Goal: Task Accomplishment & Management: Manage account settings

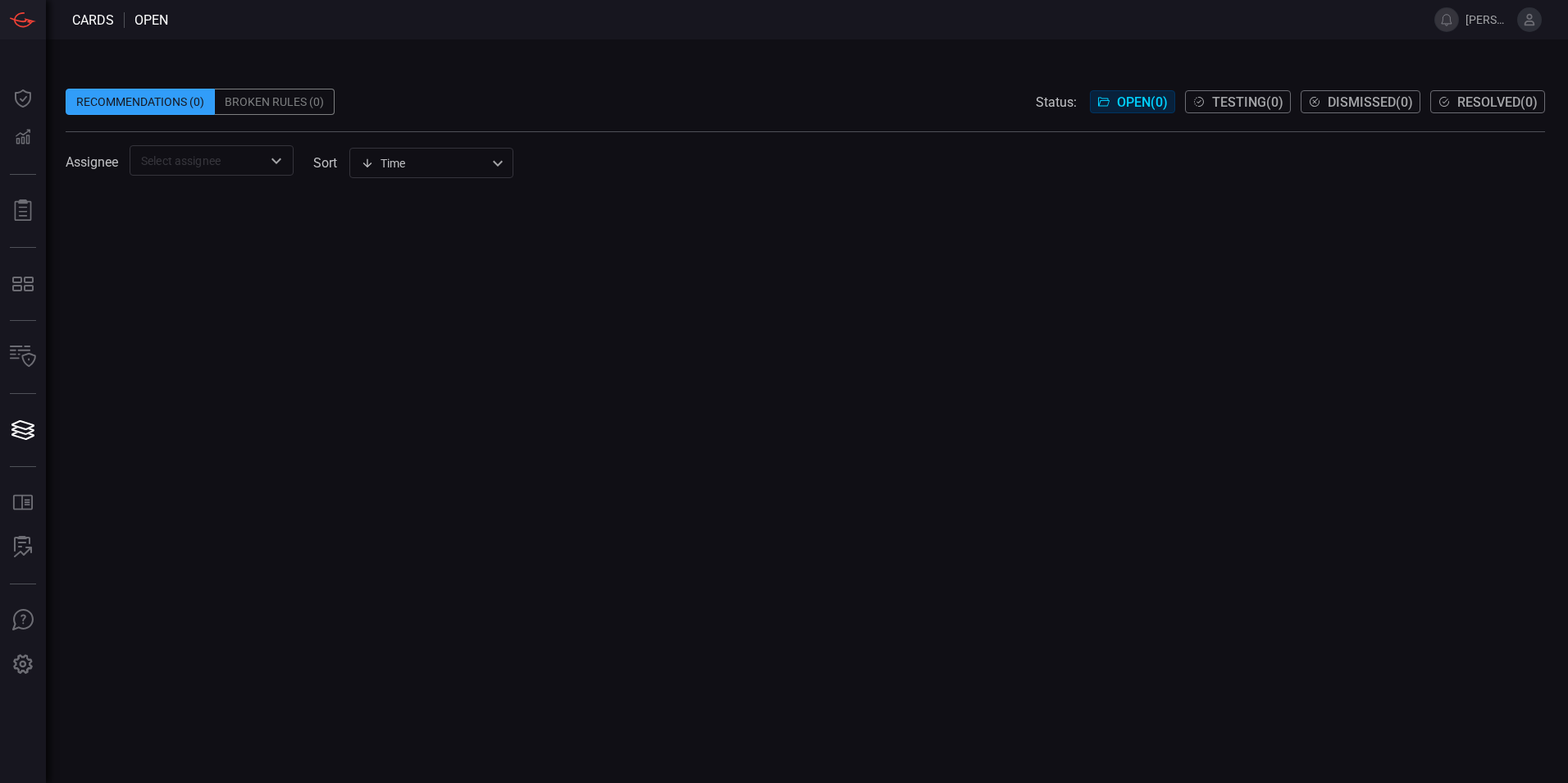
click at [1481, 23] on span "[PERSON_NAME].[PERSON_NAME]" at bounding box center [1488, 20] width 45 height 13
click at [1525, 17] on icon at bounding box center [1530, 20] width 15 height 15
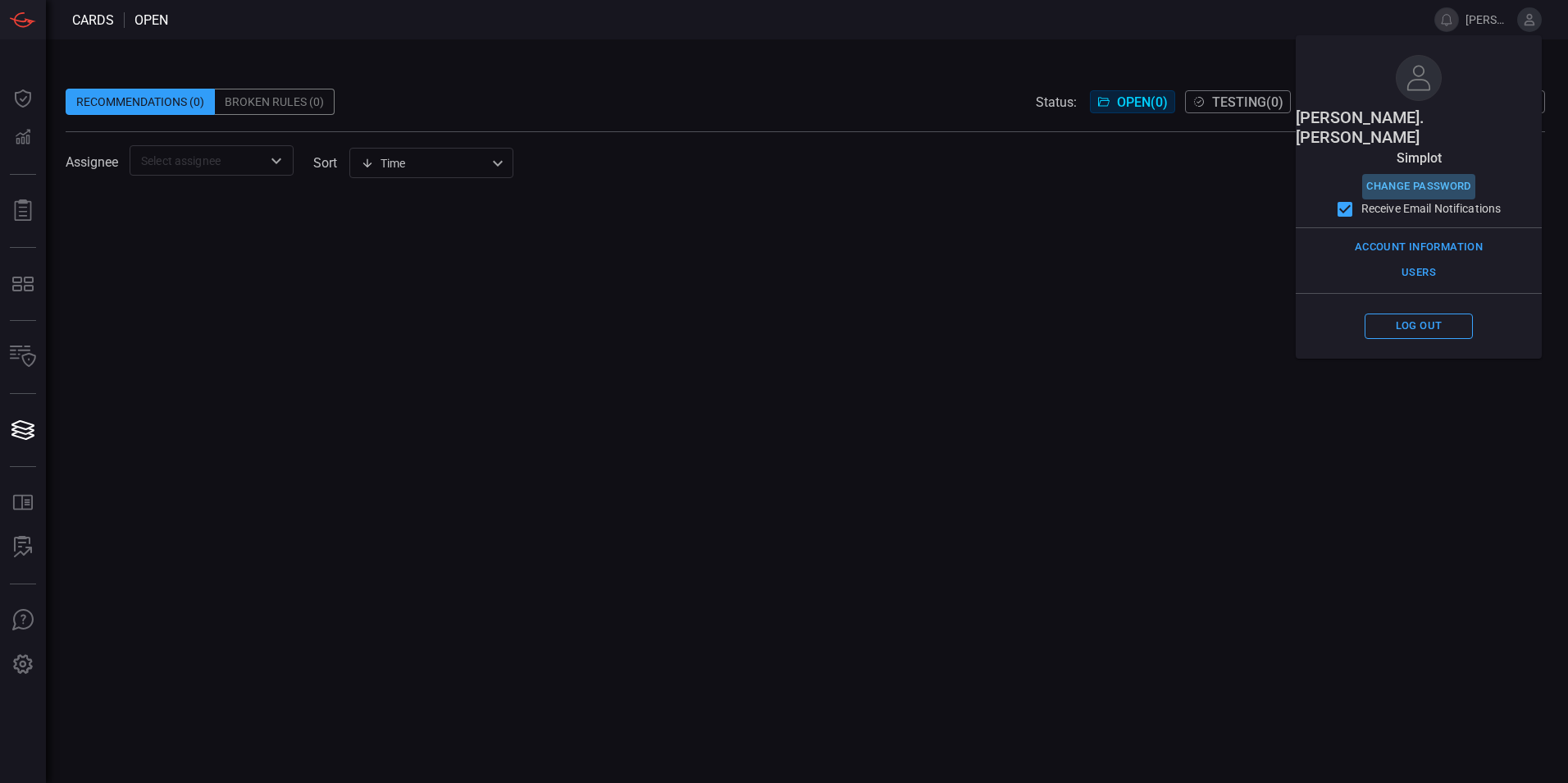
click at [1421, 174] on button "Change Password" at bounding box center [1419, 186] width 113 height 26
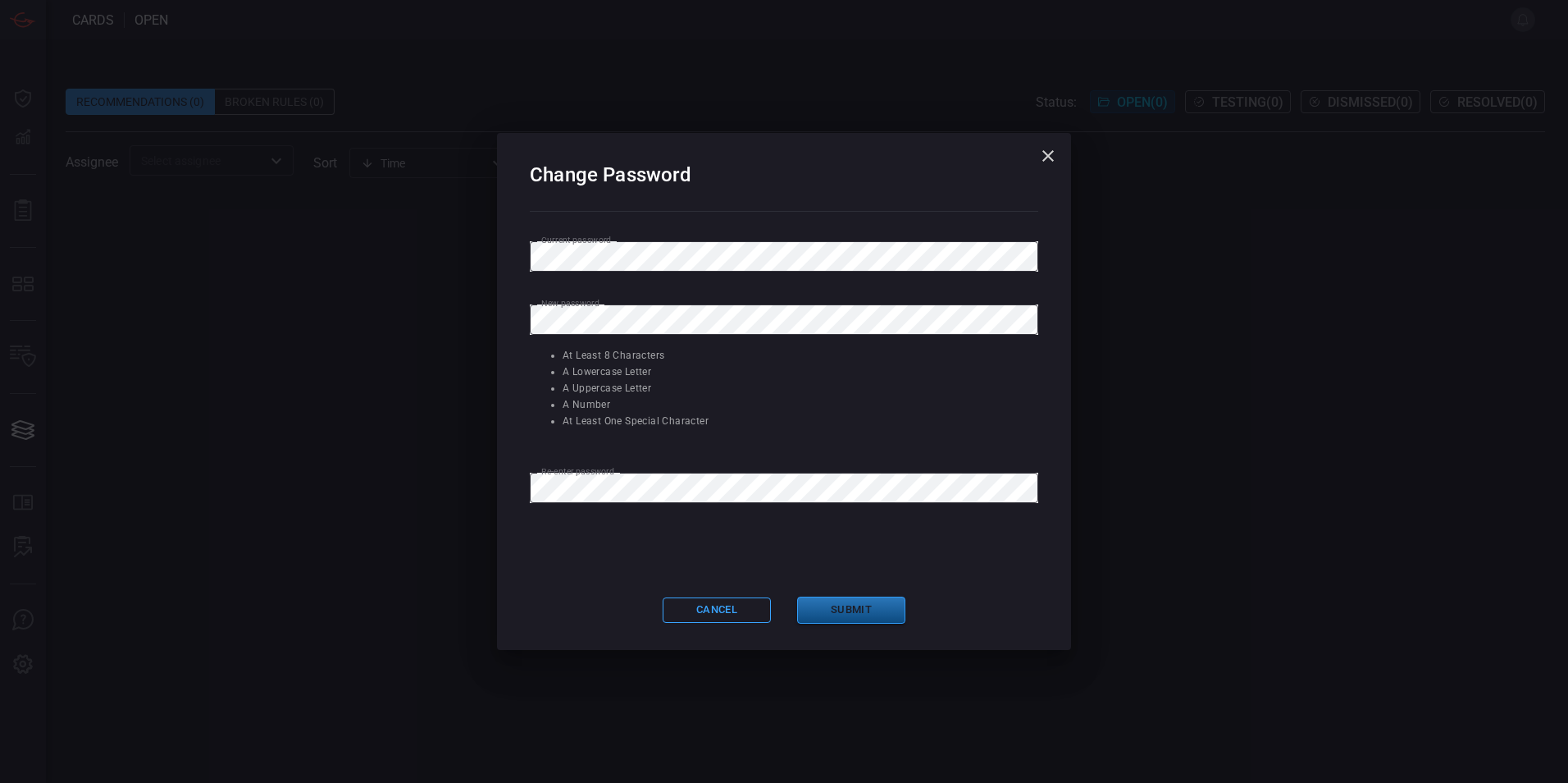
click at [858, 607] on button "Submit" at bounding box center [851, 610] width 108 height 27
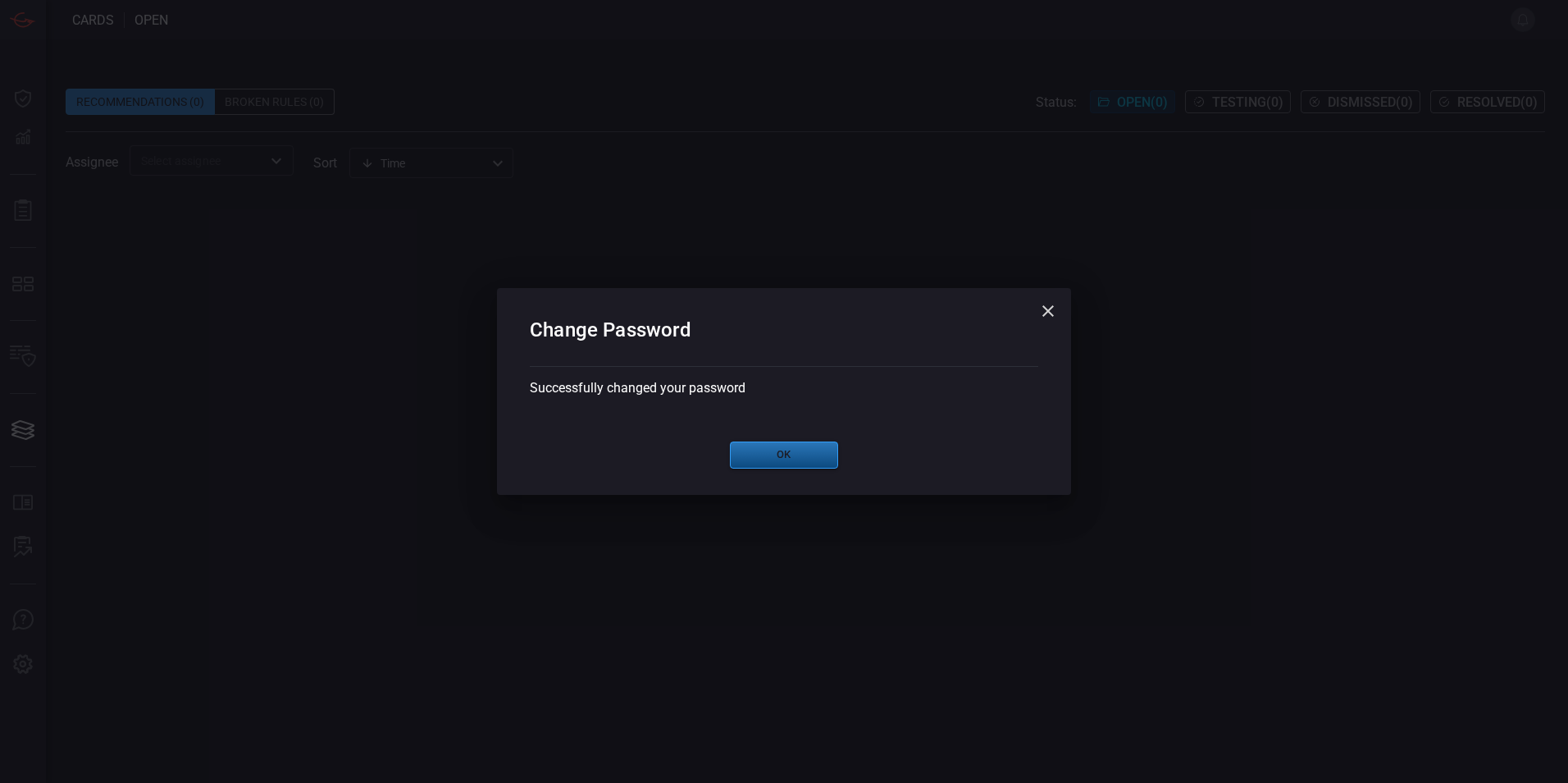
click at [801, 465] on button "Ok" at bounding box center [784, 455] width 108 height 27
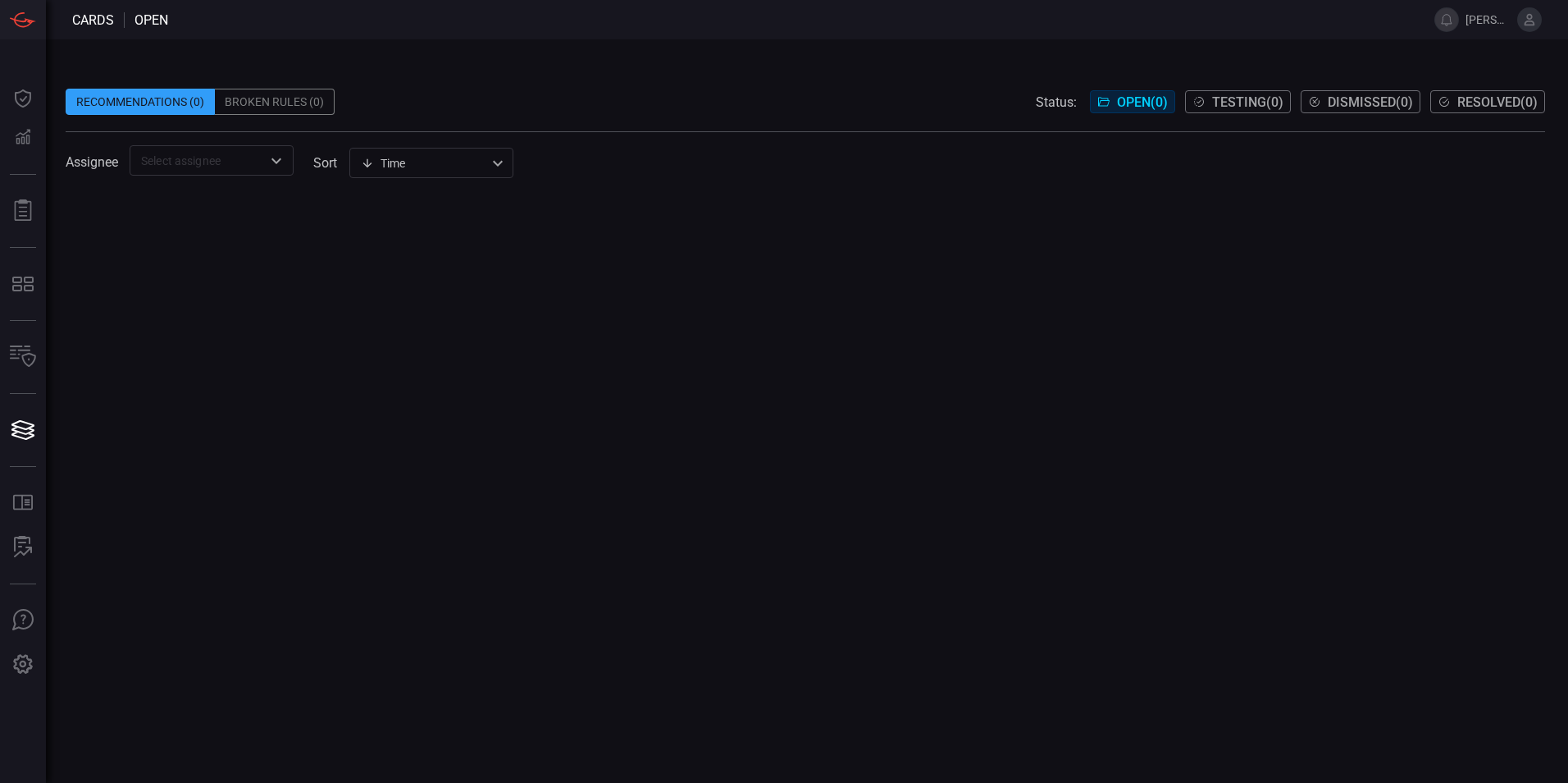
click at [1529, 26] on icon at bounding box center [1530, 20] width 11 height 12
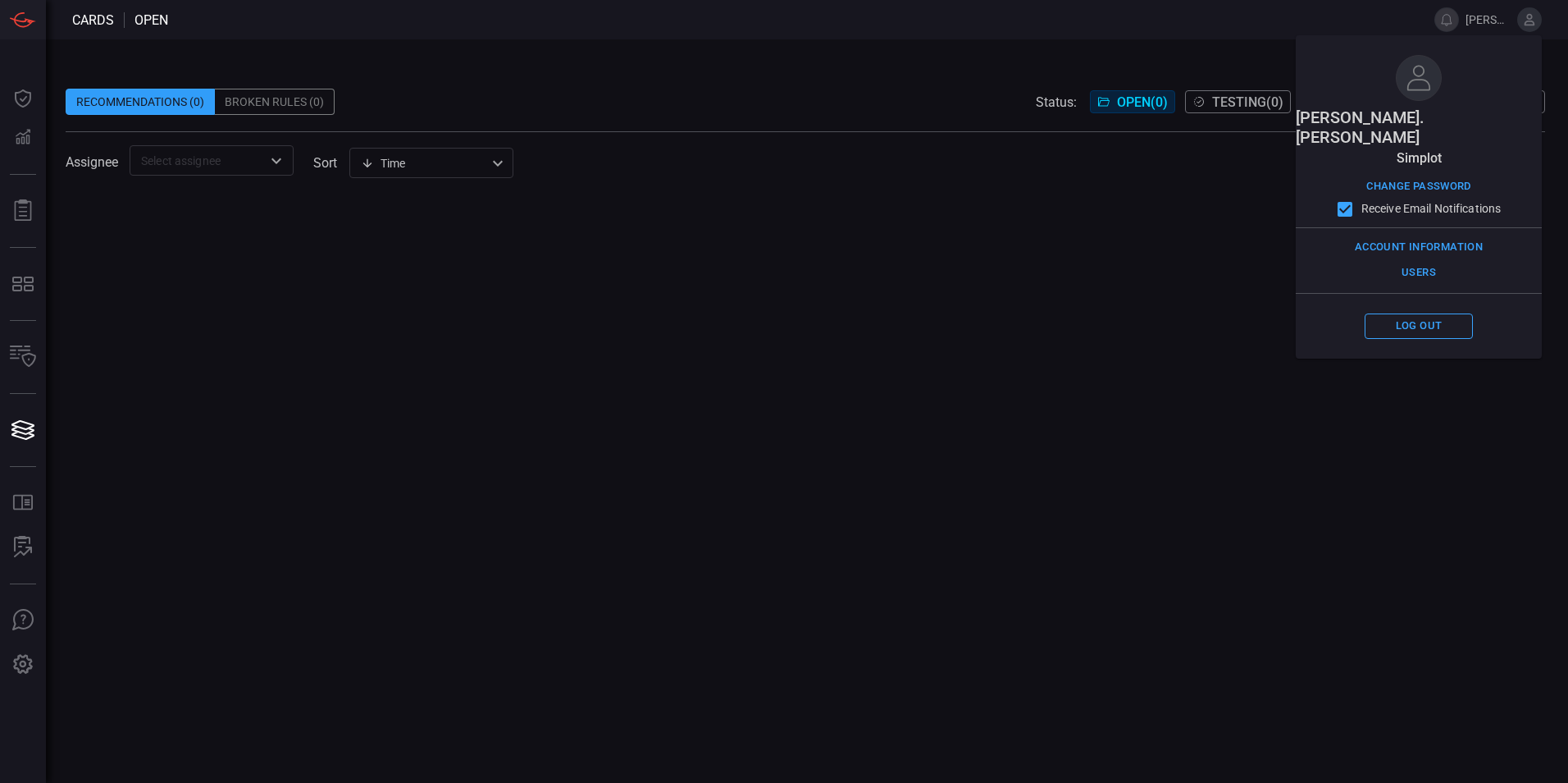
click at [707, 454] on div at bounding box center [806, 489] width 1480 height 588
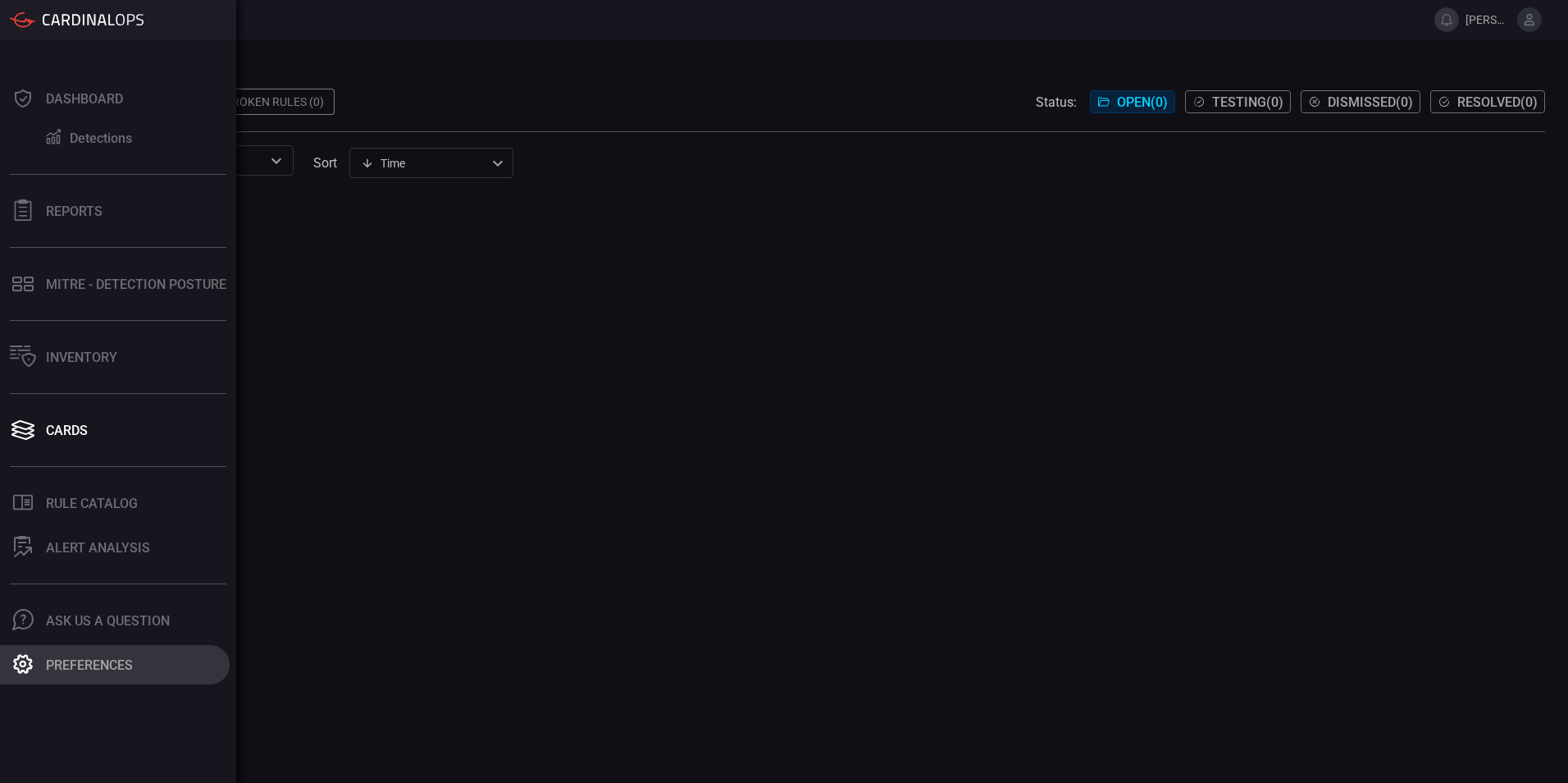
click at [94, 673] on button "Preferences" at bounding box center [115, 664] width 230 height 40
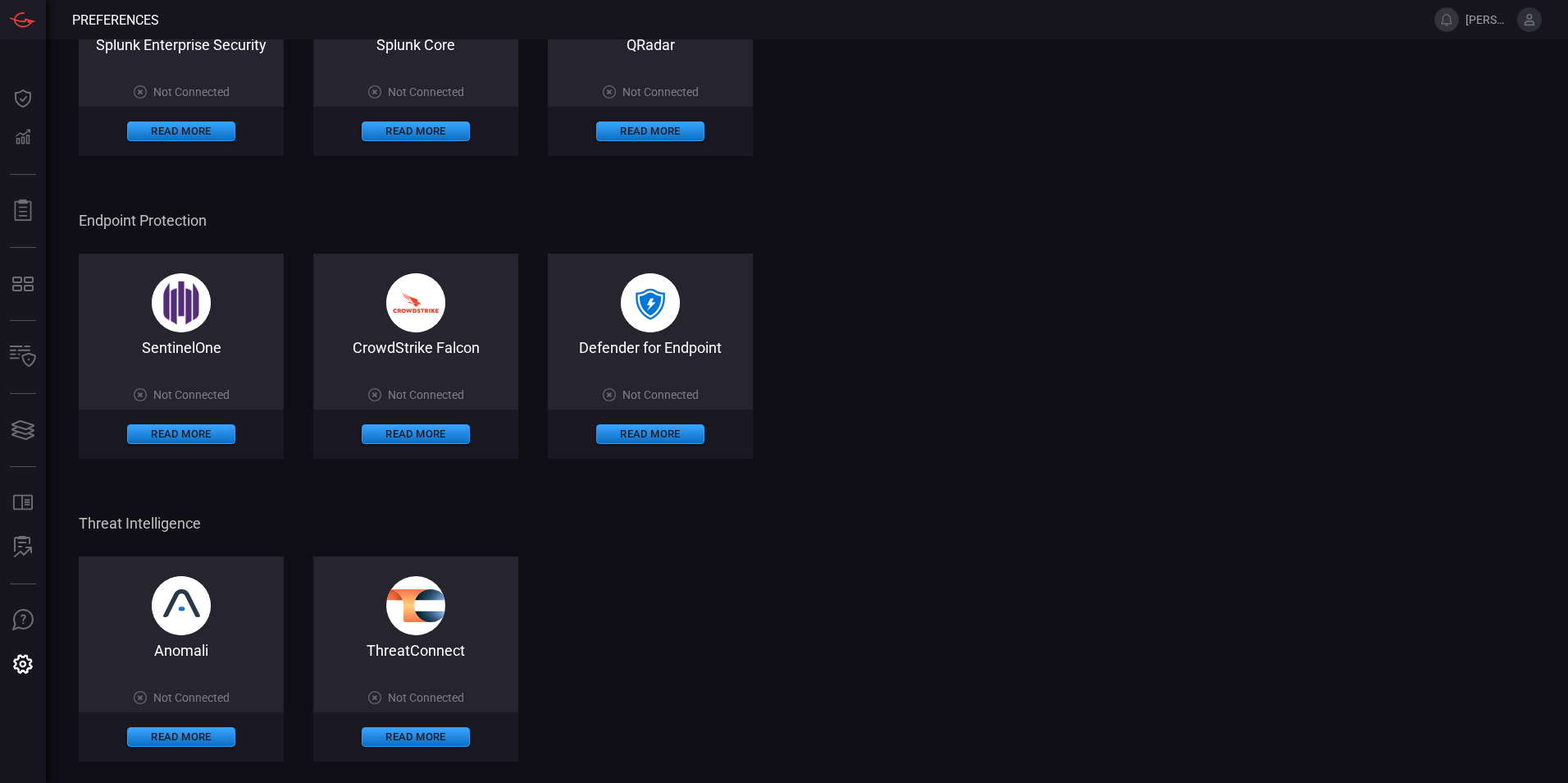
scroll to position [738, 0]
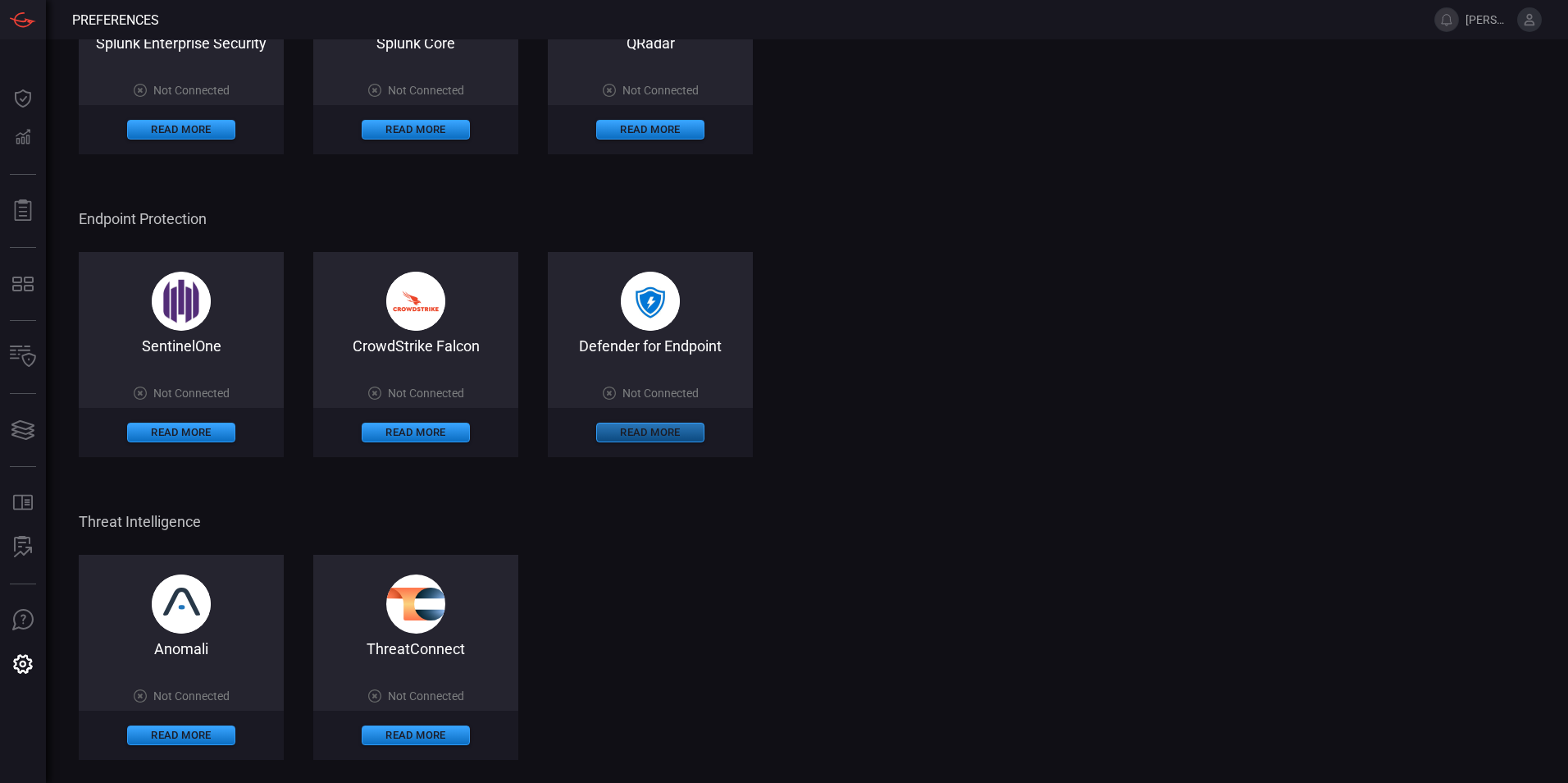
click at [628, 429] on button "Read More" at bounding box center [650, 433] width 108 height 20
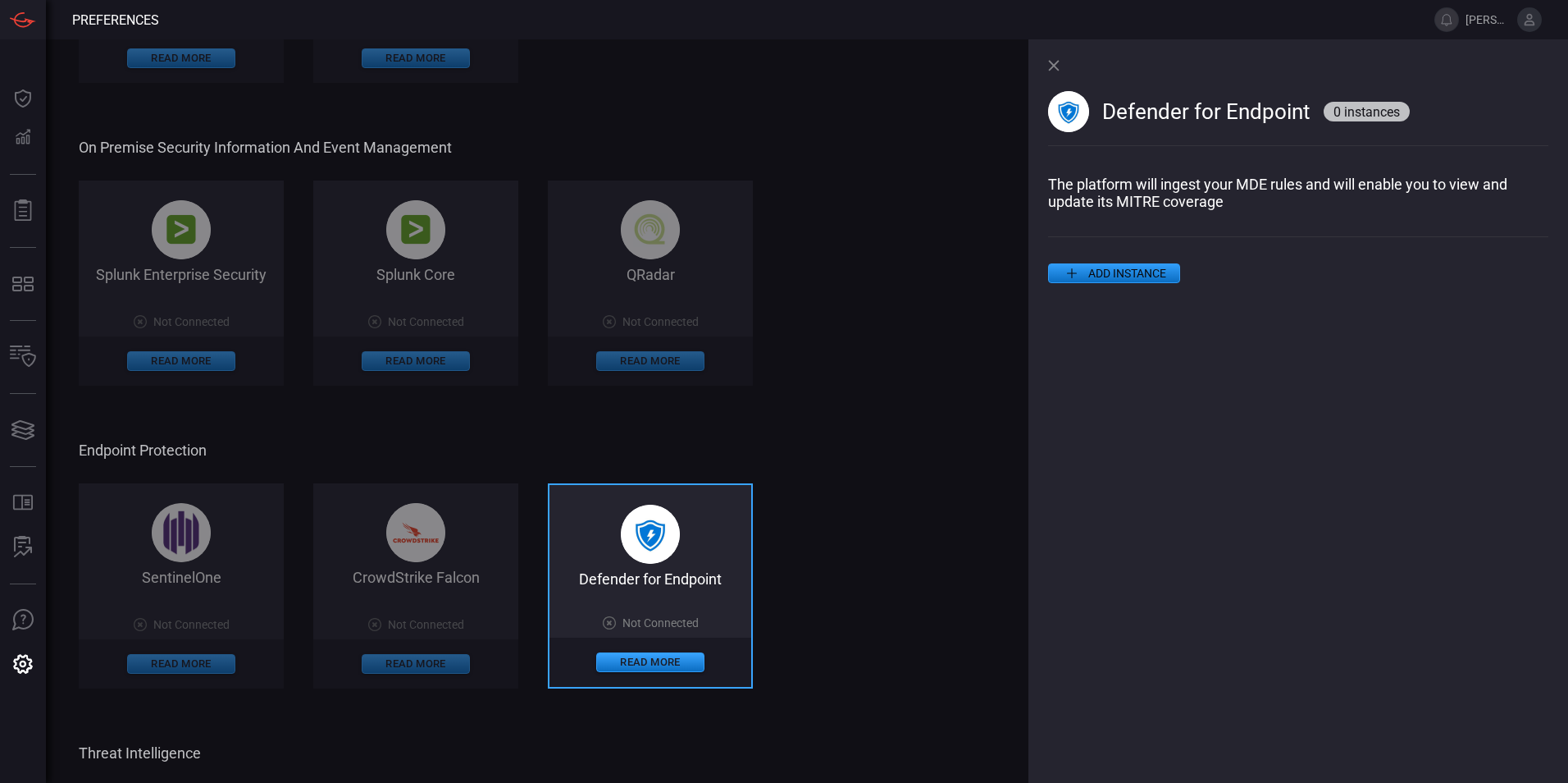
click at [1055, 67] on icon at bounding box center [1053, 65] width 11 height 11
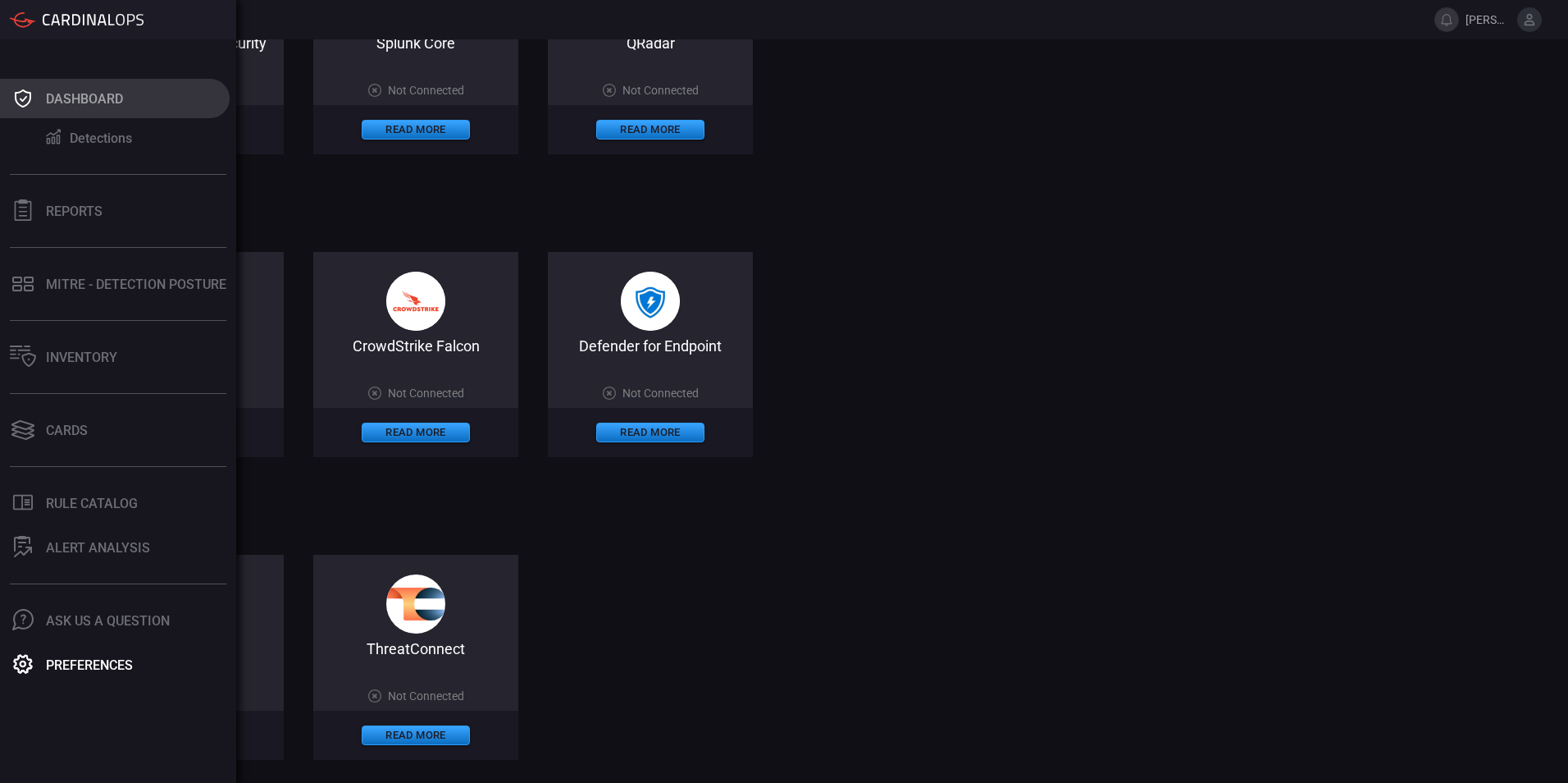
click at [27, 92] on icon at bounding box center [23, 99] width 16 height 18
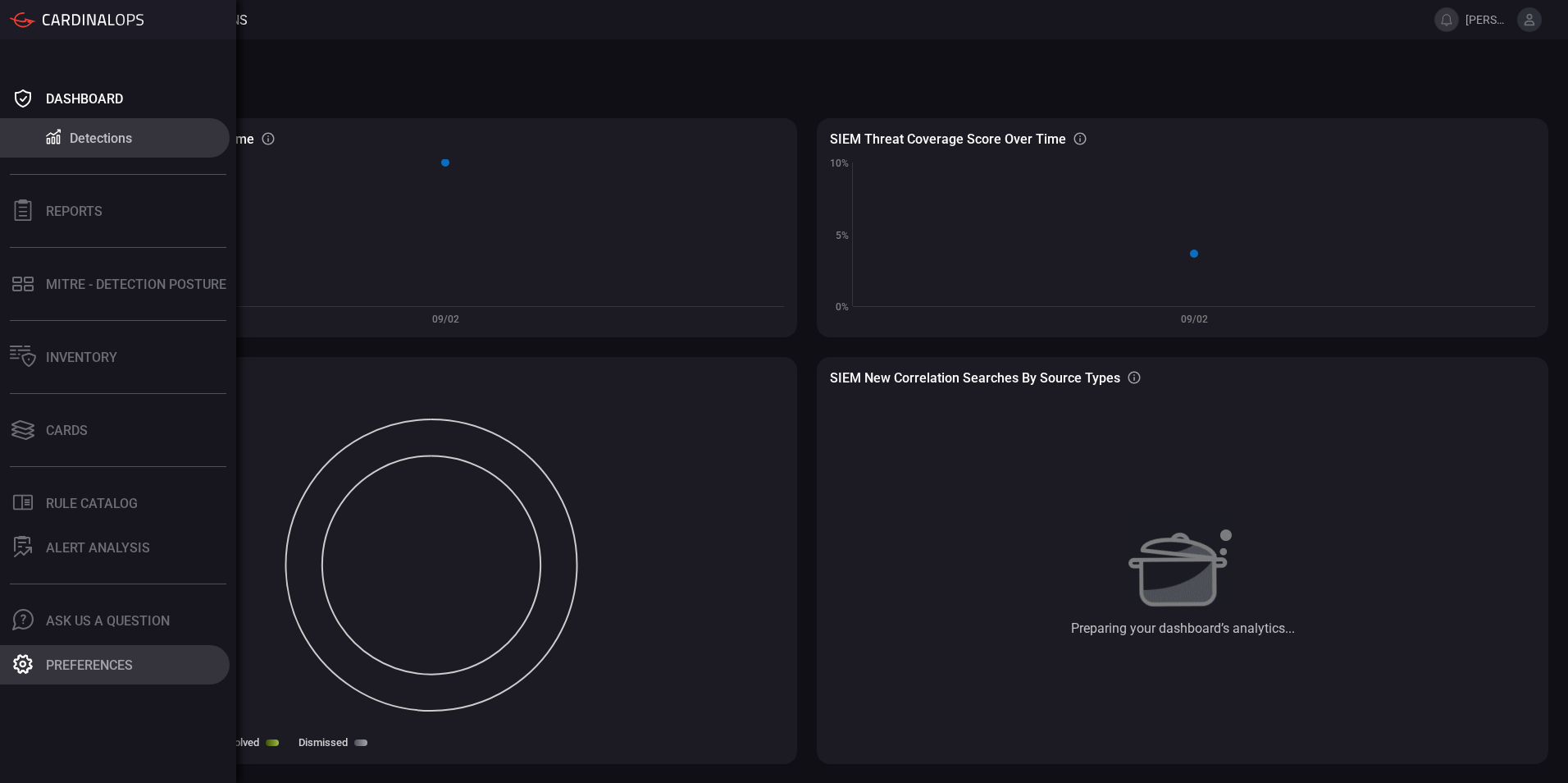
click at [22, 662] on icon at bounding box center [23, 663] width 20 height 20
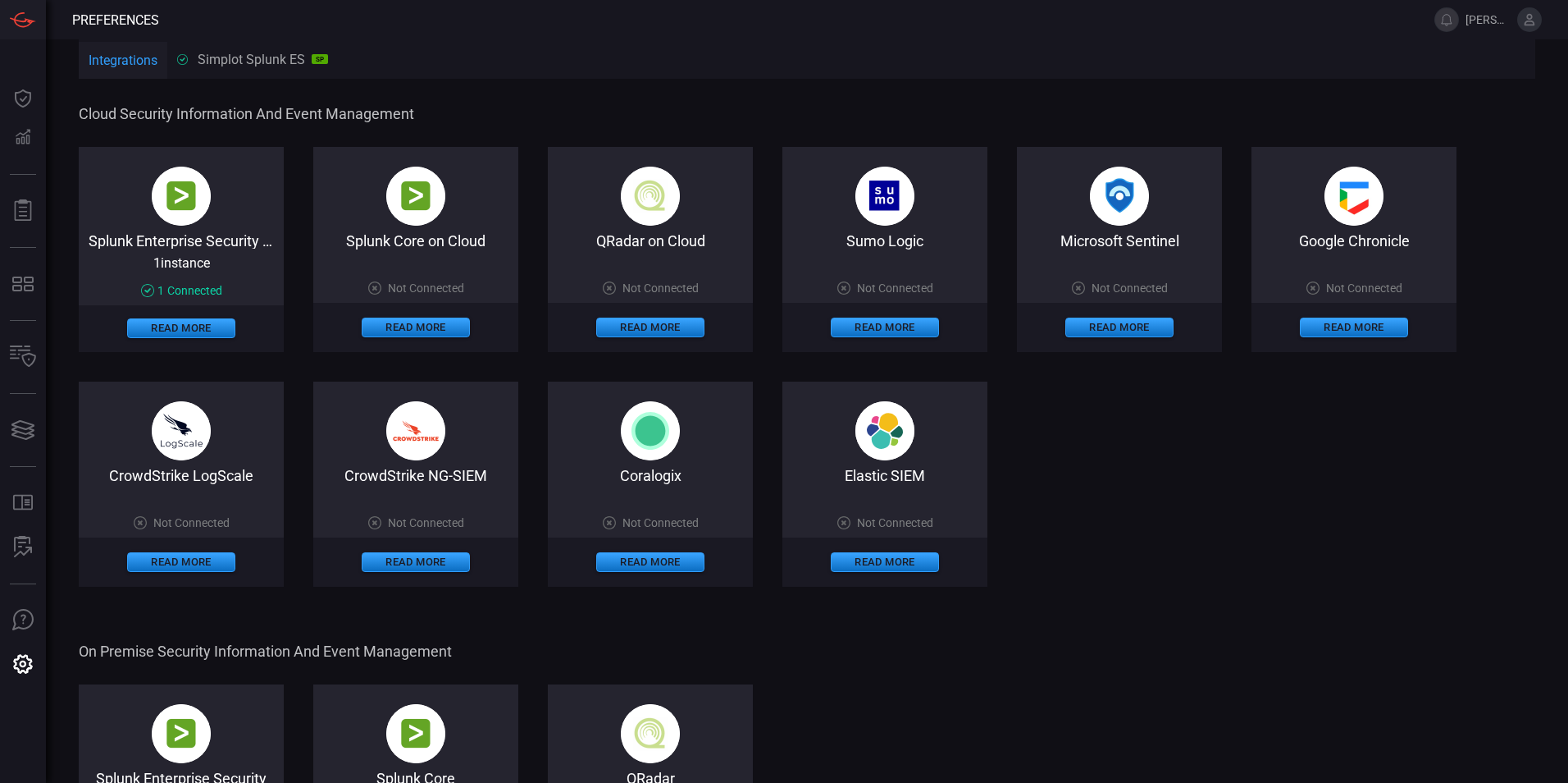
click at [1538, 18] on button at bounding box center [1530, 20] width 25 height 25
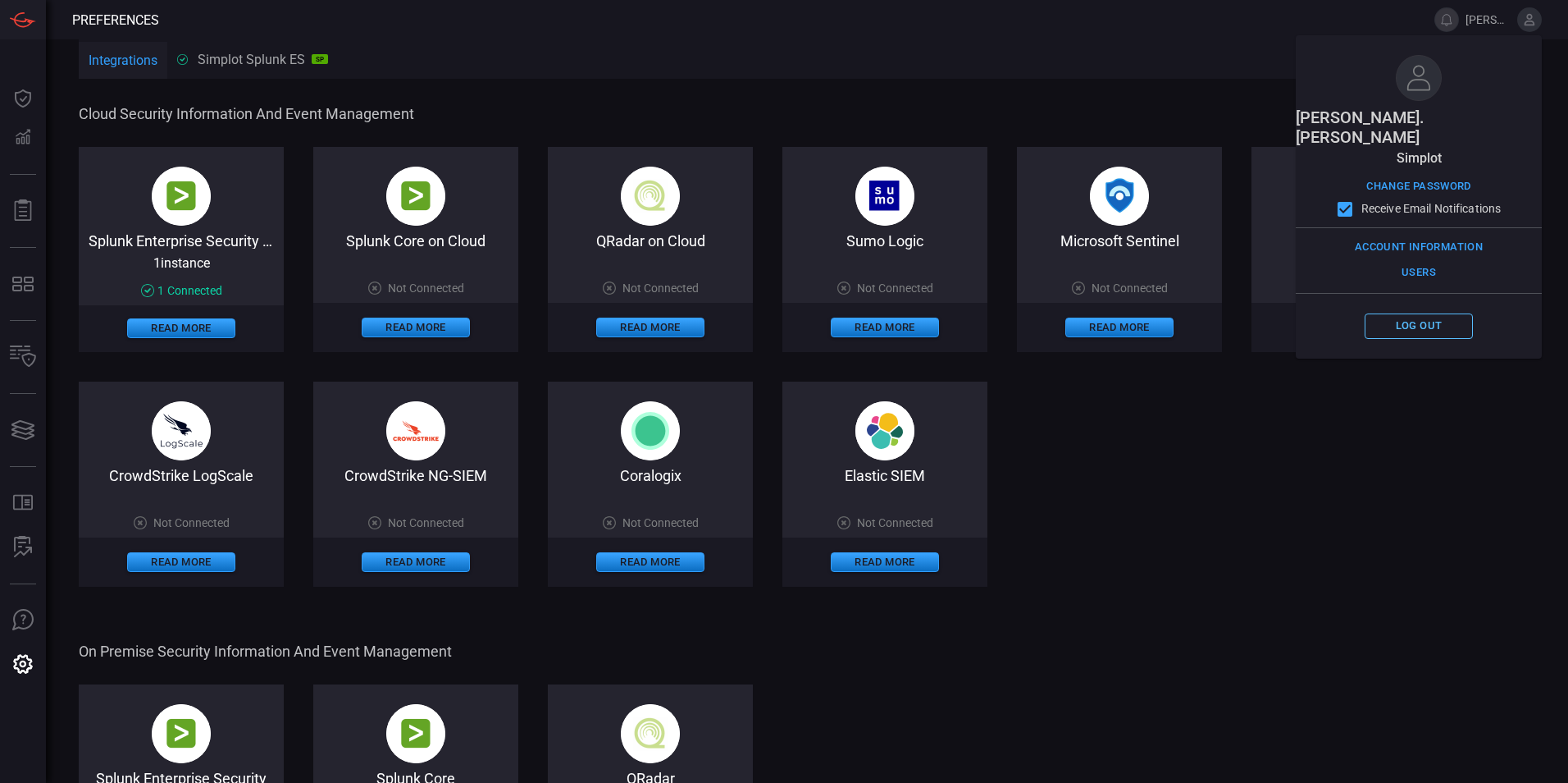
click at [1404, 313] on button "Log out" at bounding box center [1419, 326] width 108 height 26
